Goal: Find specific page/section: Find specific page/section

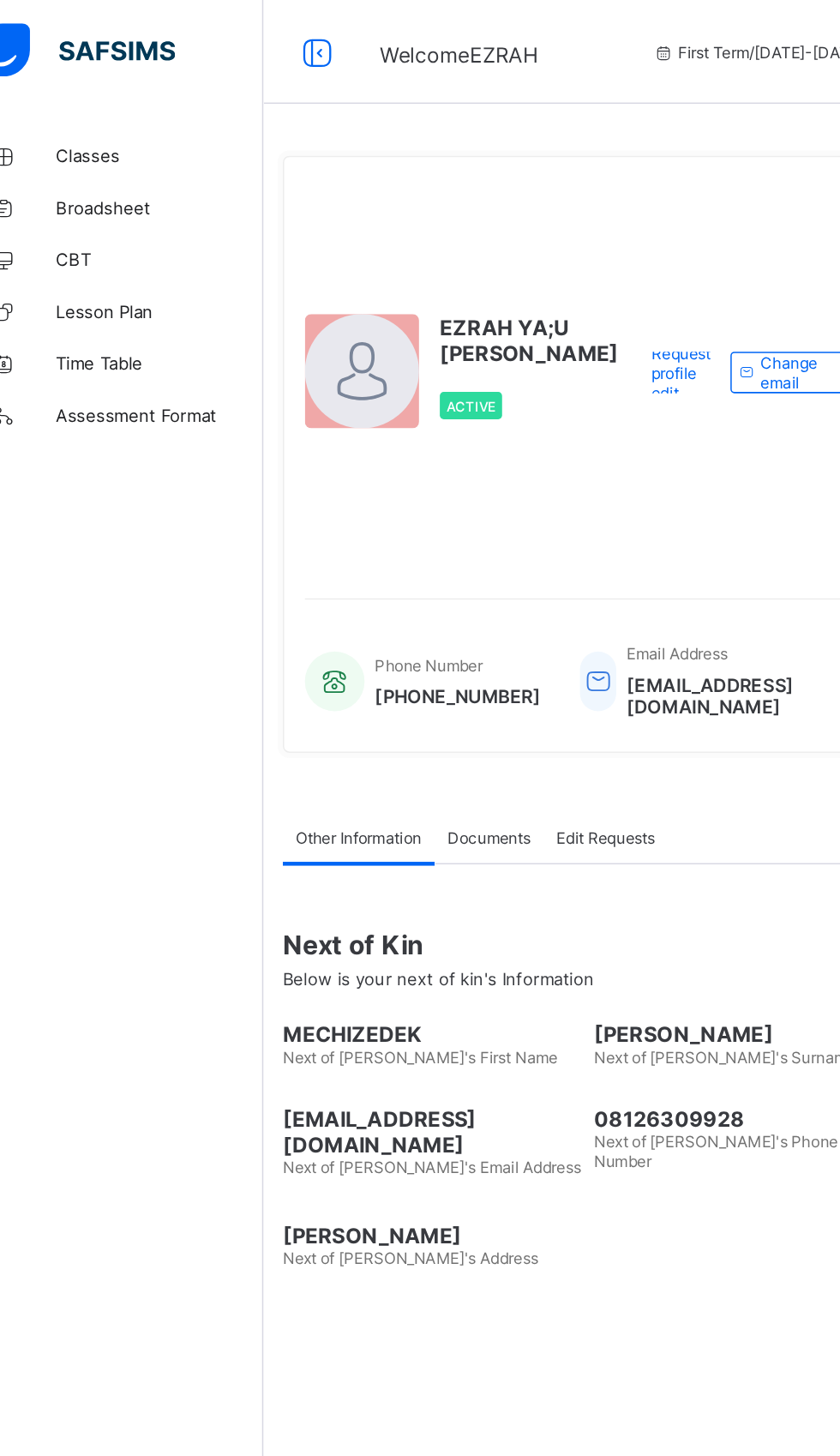
click at [101, 89] on link "Classes" at bounding box center [103, 103] width 206 height 35
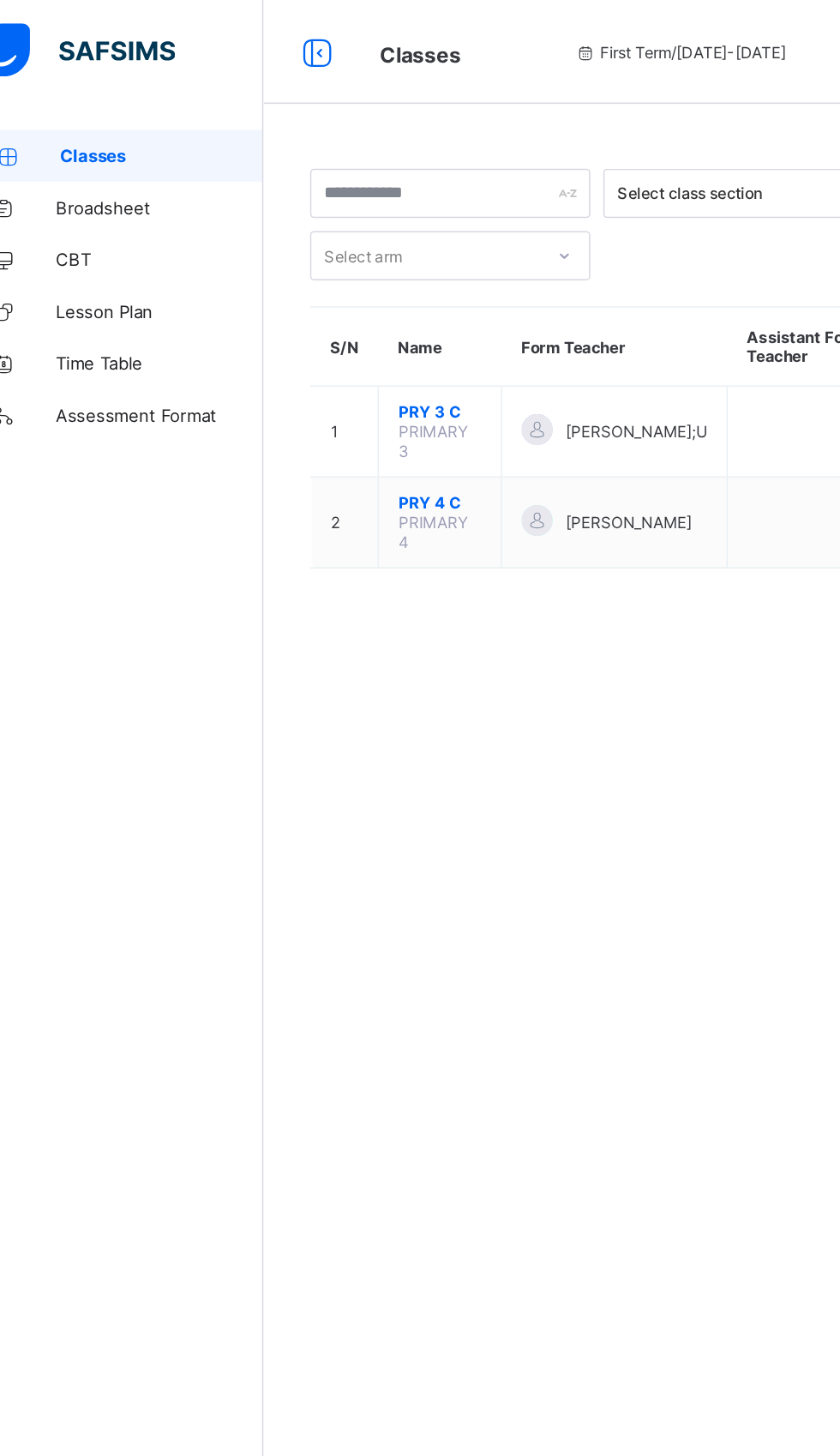
click at [425, 265] on td "[PERSON_NAME];U" at bounding box center [438, 285] width 149 height 60
click at [379, 278] on div at bounding box center [386, 284] width 21 height 21
click at [330, 269] on span "PRY 3 C" at bounding box center [322, 272] width 55 height 13
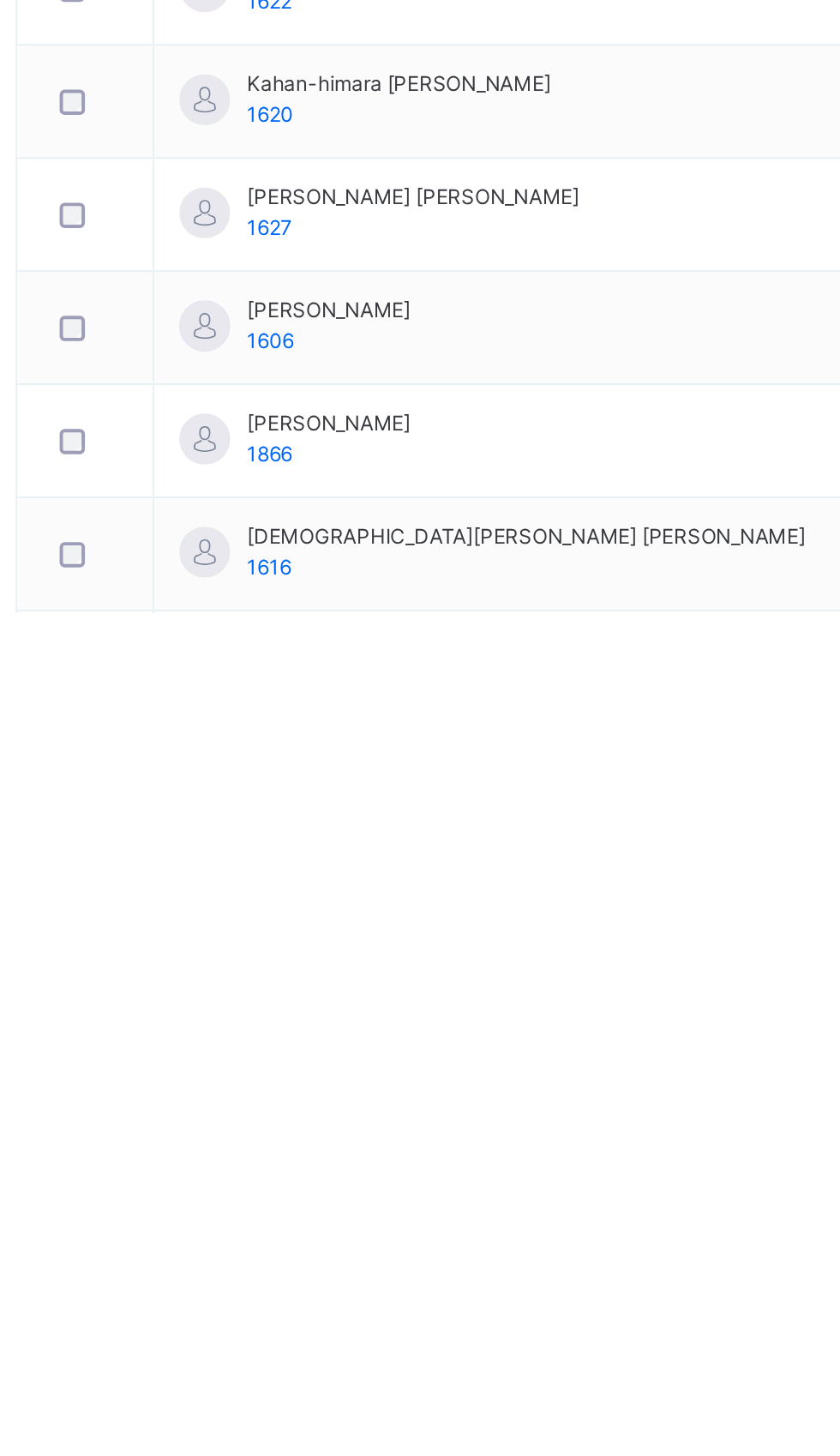
scroll to position [95, 0]
